Goal: Understand process/instructions: Learn how to perform a task or action

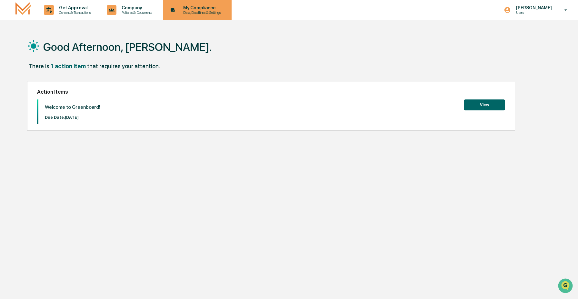
click at [224, 5] on p "My Compliance" at bounding box center [201, 7] width 46 height 5
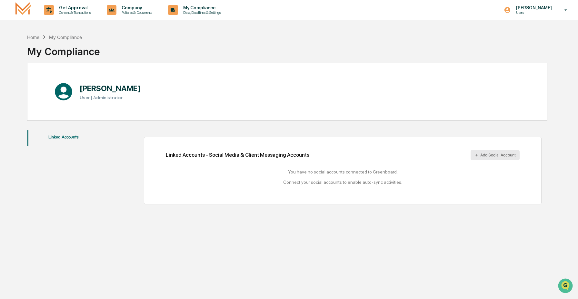
click at [493, 157] on button "Add Social Account" at bounding box center [494, 155] width 49 height 10
click at [30, 39] on div "Home" at bounding box center [33, 36] width 12 height 5
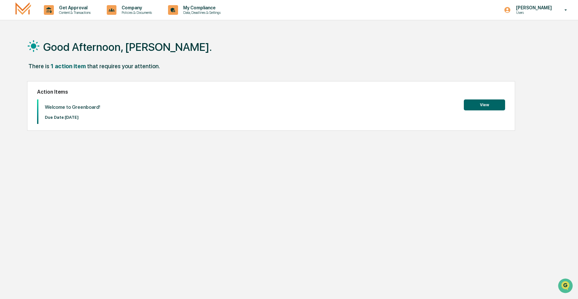
click at [483, 107] on button "View" at bounding box center [483, 105] width 41 height 11
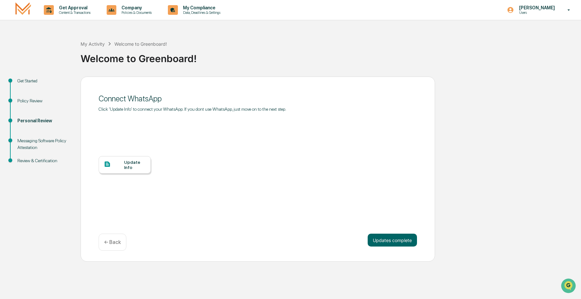
click at [35, 83] on div "Get Started" at bounding box center [43, 81] width 53 height 7
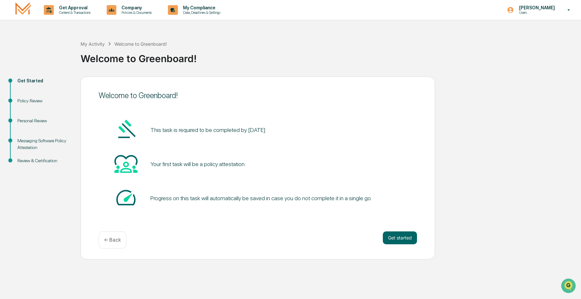
drag, startPoint x: 254, startPoint y: 133, endPoint x: 352, endPoint y: 131, distance: 98.0
click at [352, 131] on div "This task is required to be completed by [DATE]" at bounding box center [258, 130] width 318 height 24
click at [316, 129] on div "This task is required to be completed by [DATE]" at bounding box center [258, 130] width 318 height 24
drag, startPoint x: 150, startPoint y: 125, endPoint x: 322, endPoint y: 133, distance: 172.0
click at [322, 133] on div "This task is required to be completed by [DATE]" at bounding box center [258, 130] width 318 height 24
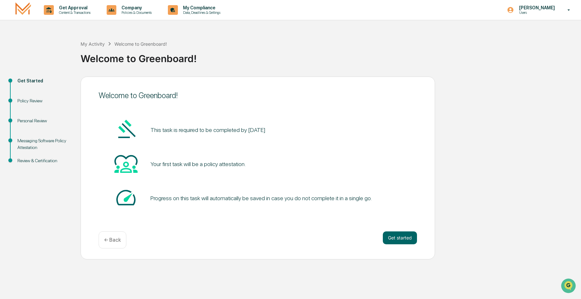
click at [260, 134] on pre "This task is required to be completed by [DATE]" at bounding box center [208, 130] width 115 height 9
drag, startPoint x: 262, startPoint y: 127, endPoint x: 319, endPoint y: 129, distance: 57.4
click at [319, 129] on div "This task is required to be completed by [DATE]" at bounding box center [258, 130] width 318 height 24
drag, startPoint x: 267, startPoint y: 131, endPoint x: 327, endPoint y: 135, distance: 60.0
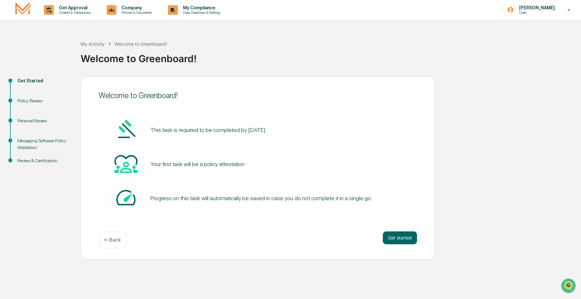
click at [327, 135] on div "This task is required to be completed by [DATE]" at bounding box center [258, 130] width 318 height 24
click at [413, 236] on button "Get started" at bounding box center [400, 238] width 34 height 13
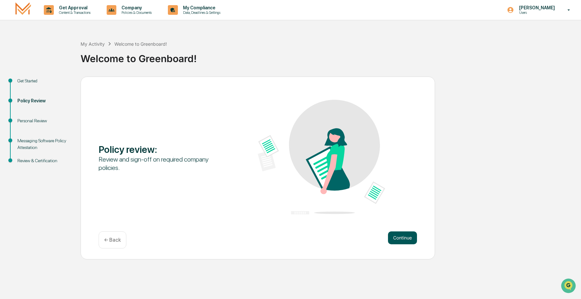
click at [398, 238] on button "Continue" at bounding box center [402, 238] width 29 height 13
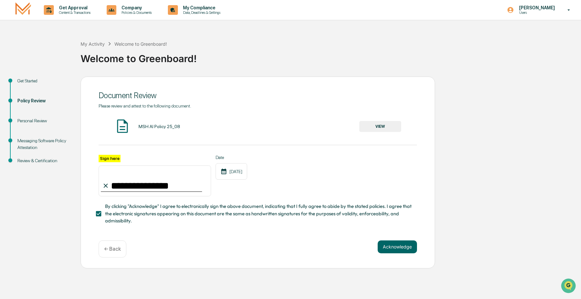
click at [36, 83] on div "Get Started" at bounding box center [43, 81] width 53 height 7
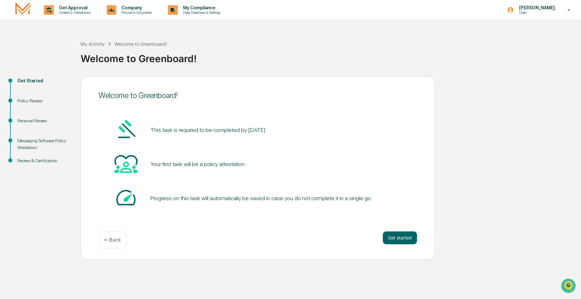
drag, startPoint x: 255, startPoint y: 131, endPoint x: 329, endPoint y: 134, distance: 74.5
click at [329, 134] on div "This task is required to be completed by [DATE]" at bounding box center [258, 130] width 318 height 24
